Goal: Task Accomplishment & Management: Use online tool/utility

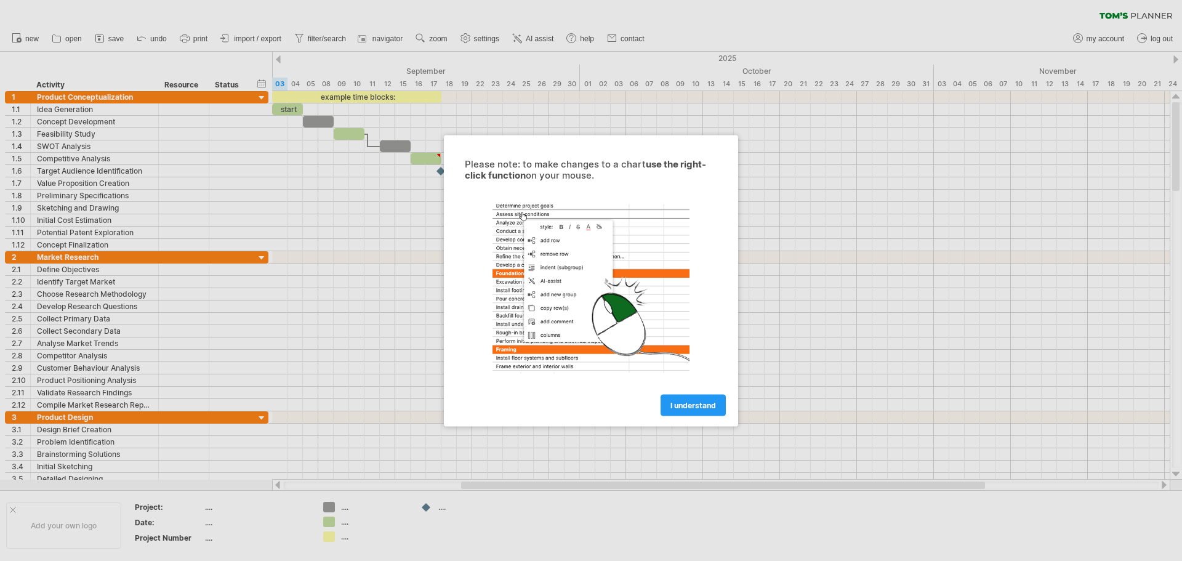
click at [724, 386] on div "I understand" at bounding box center [591, 399] width 277 height 31
click at [719, 394] on div "I understand" at bounding box center [591, 399] width 277 height 31
click at [705, 409] on span "I understand" at bounding box center [694, 404] width 46 height 9
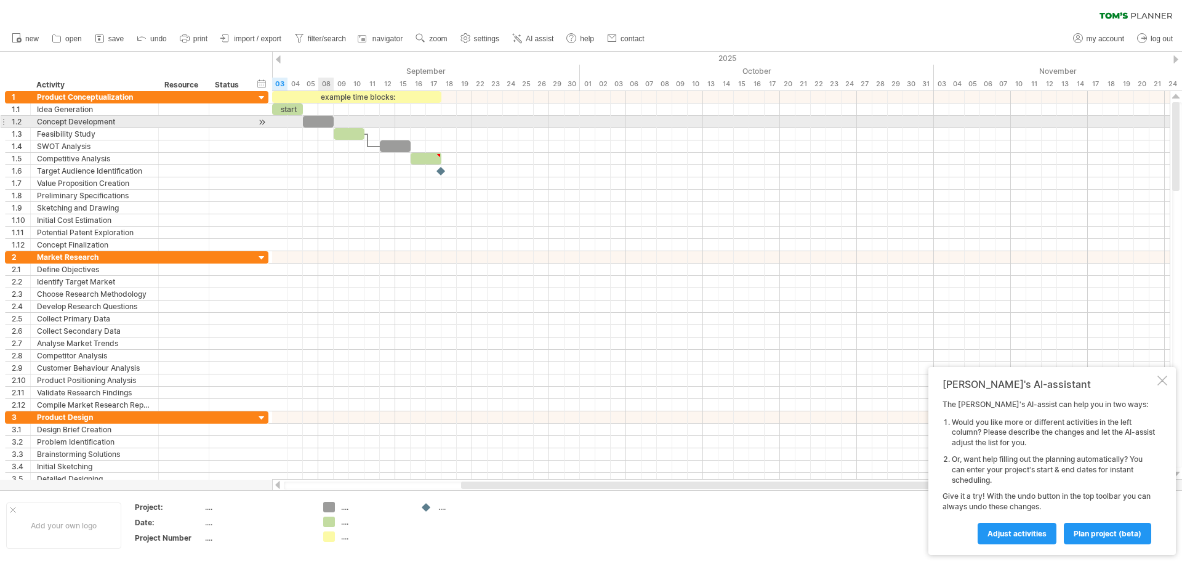
click at [326, 121] on div at bounding box center [318, 122] width 31 height 12
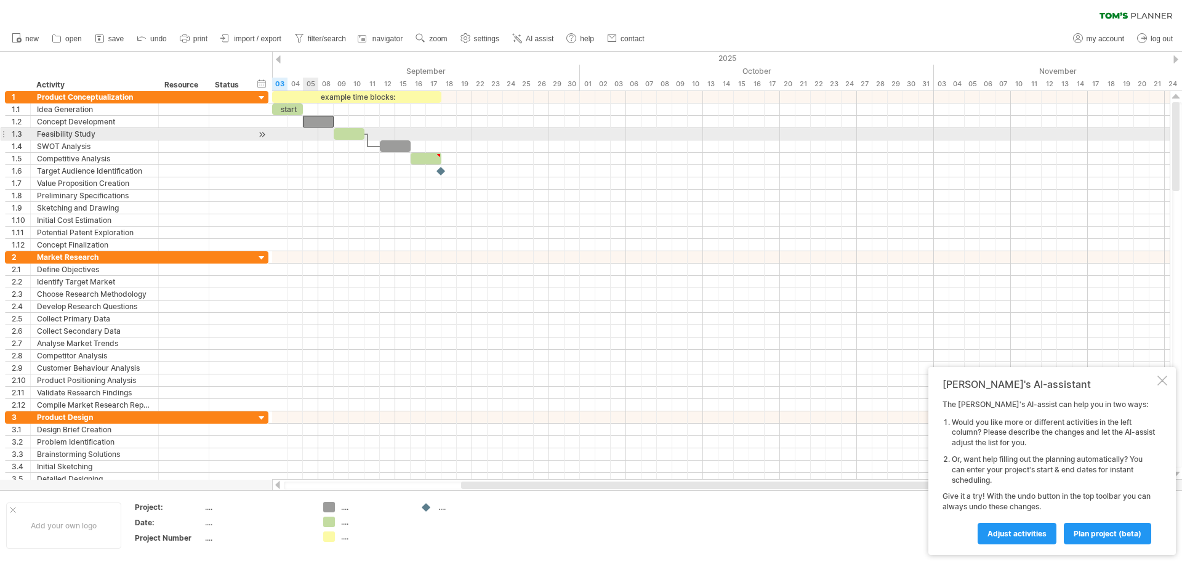
click at [290, 147] on div at bounding box center [721, 146] width 898 height 12
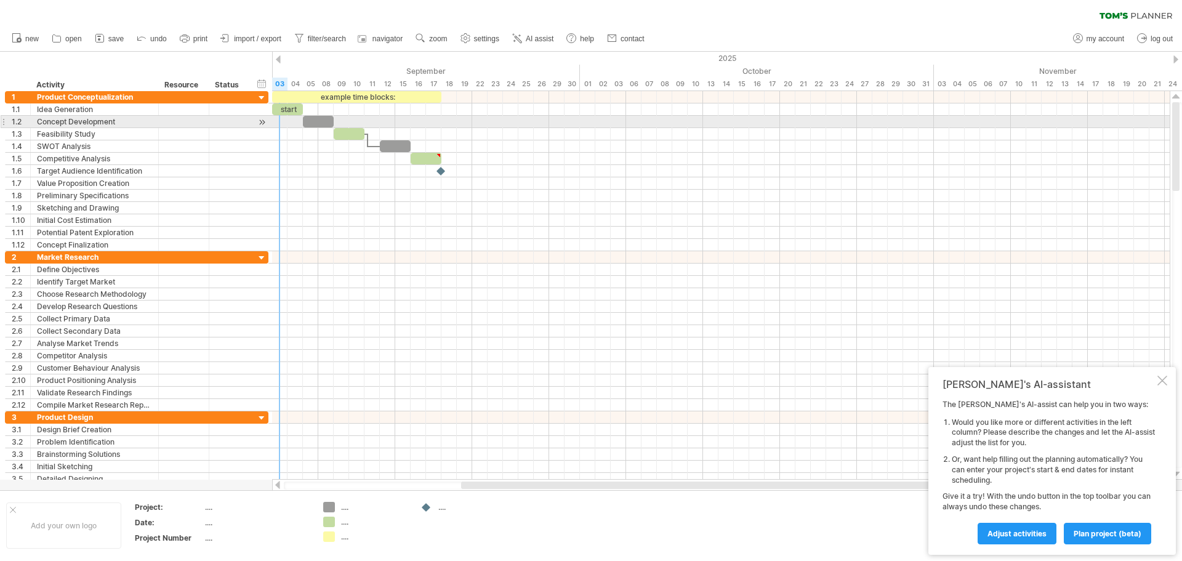
click at [286, 115] on div "start" at bounding box center [287, 109] width 31 height 12
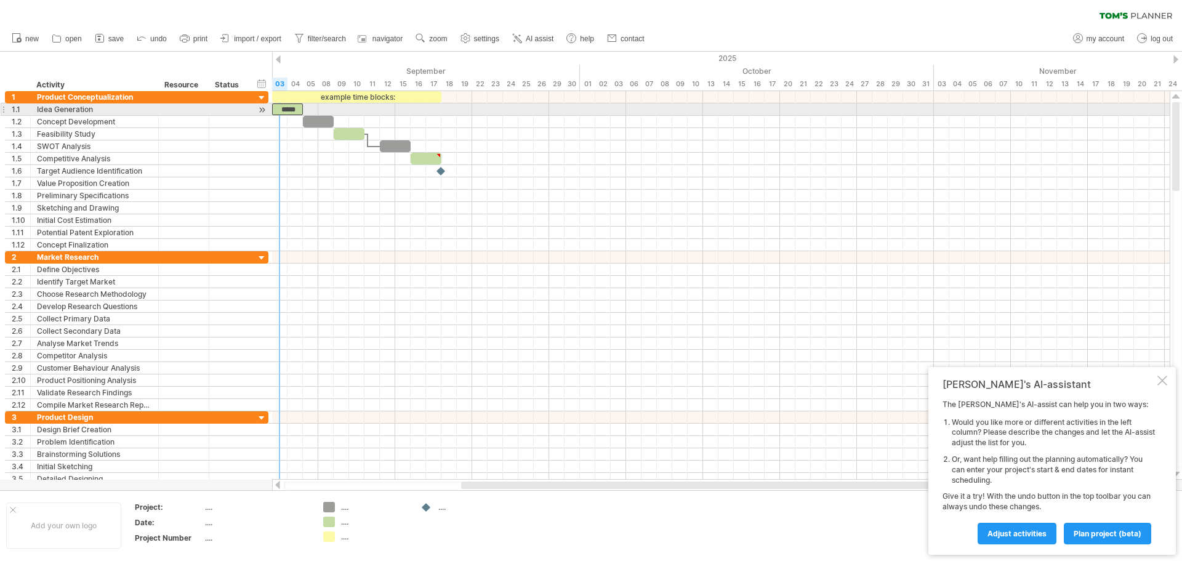
click at [288, 129] on div at bounding box center [721, 134] width 898 height 12
click at [54, 103] on div "Idea Generation" at bounding box center [94, 109] width 115 height 12
click at [60, 86] on div "Activity" at bounding box center [93, 85] width 115 height 12
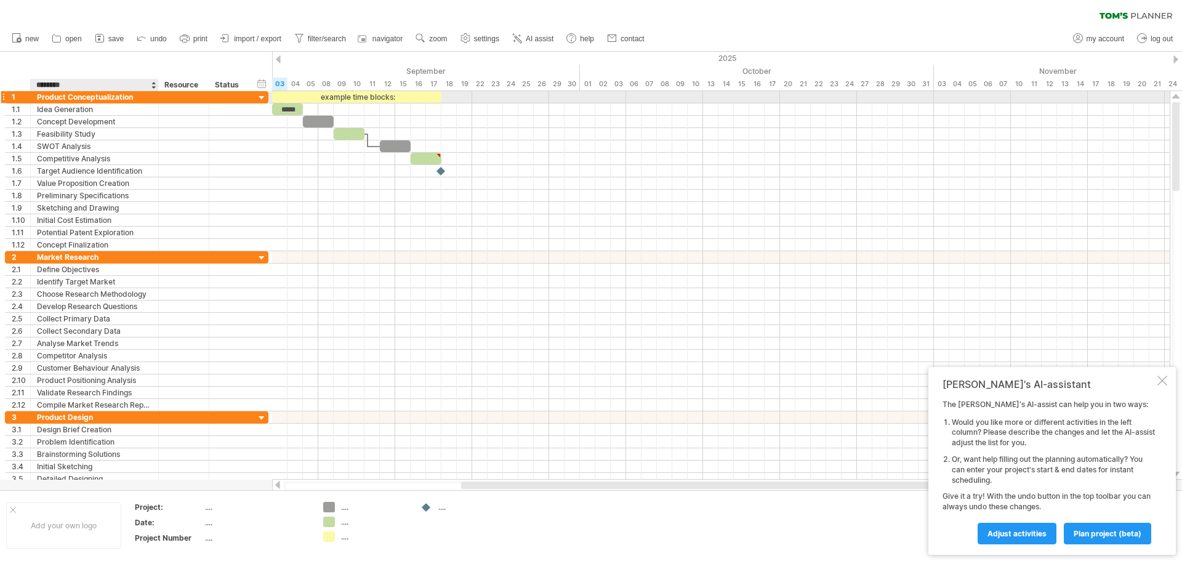
click at [78, 86] on input "********" at bounding box center [93, 85] width 115 height 12
click at [246, 79] on div at bounding box center [243, 85] width 5 height 12
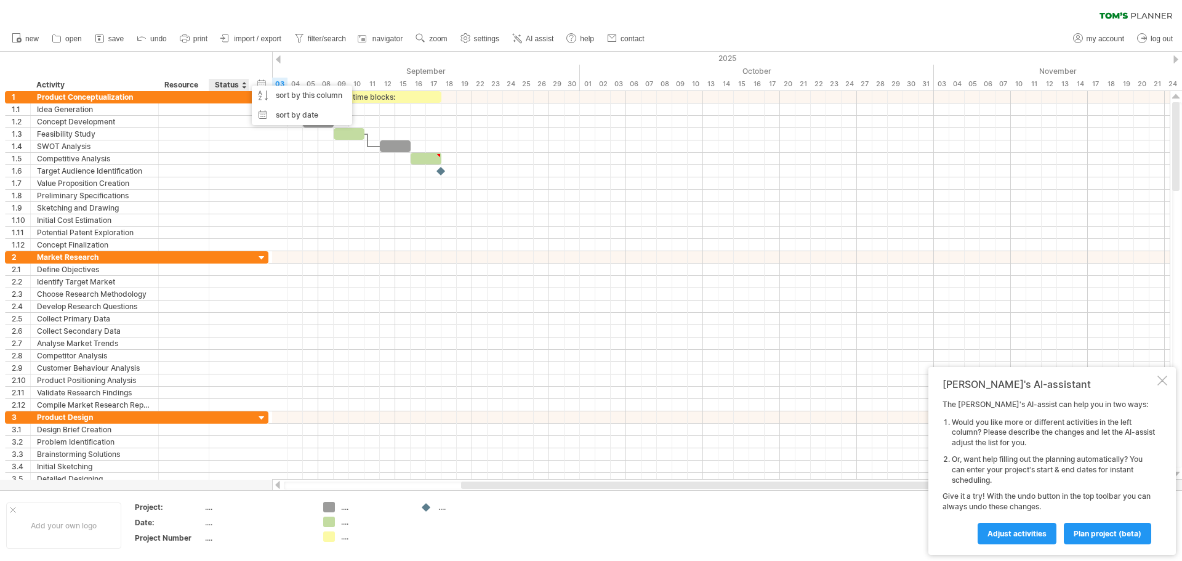
click at [235, 71] on div "hide start/end/duration show start/end/duration ******** Activity ******** Reso…" at bounding box center [136, 71] width 272 height 39
